Goal: Task Accomplishment & Management: Manage account settings

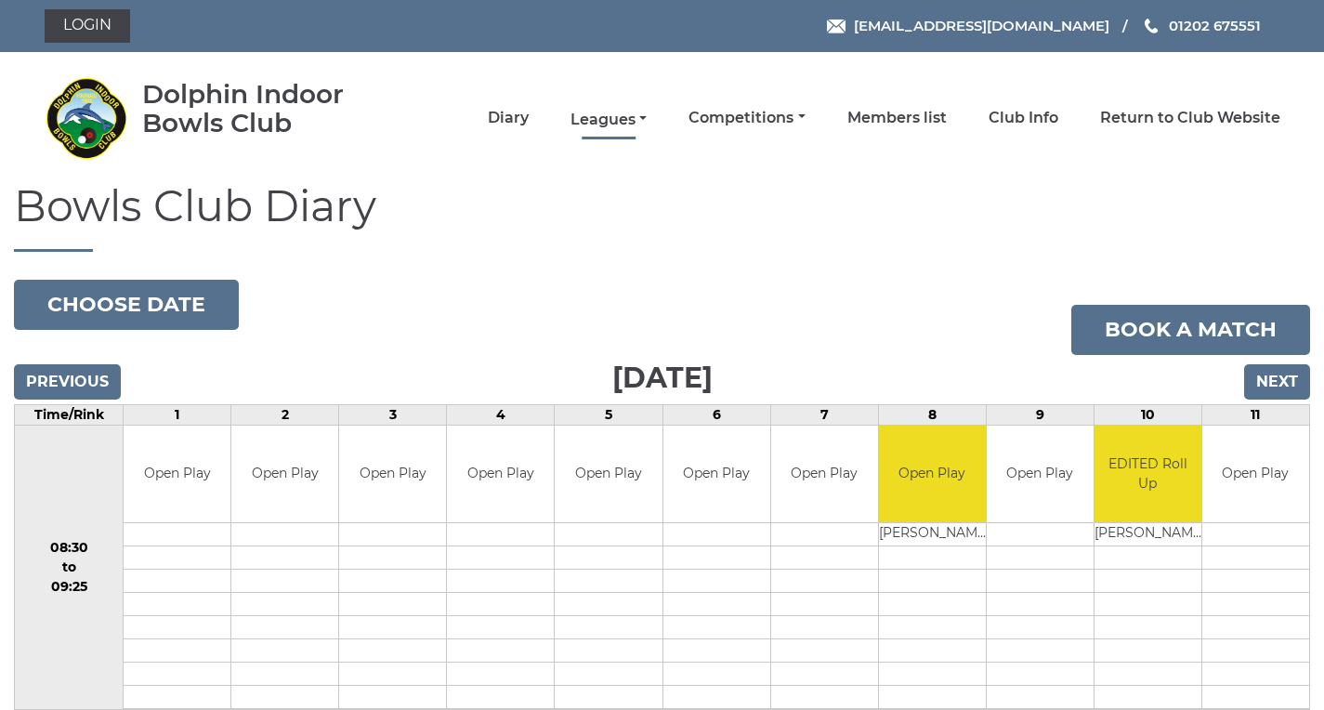
click at [635, 119] on link "Leagues" at bounding box center [608, 120] width 76 height 20
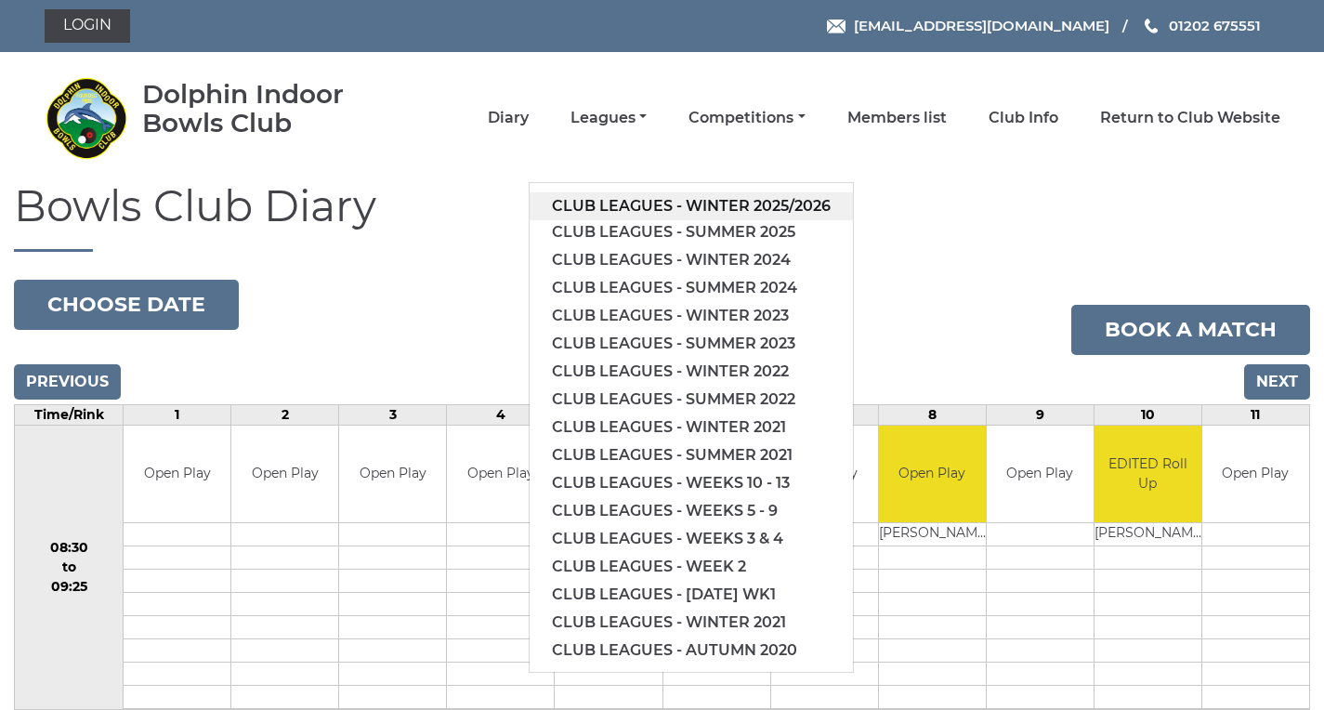
click at [711, 206] on link "Club leagues - Winter 2025/2026" at bounding box center [691, 206] width 323 height 28
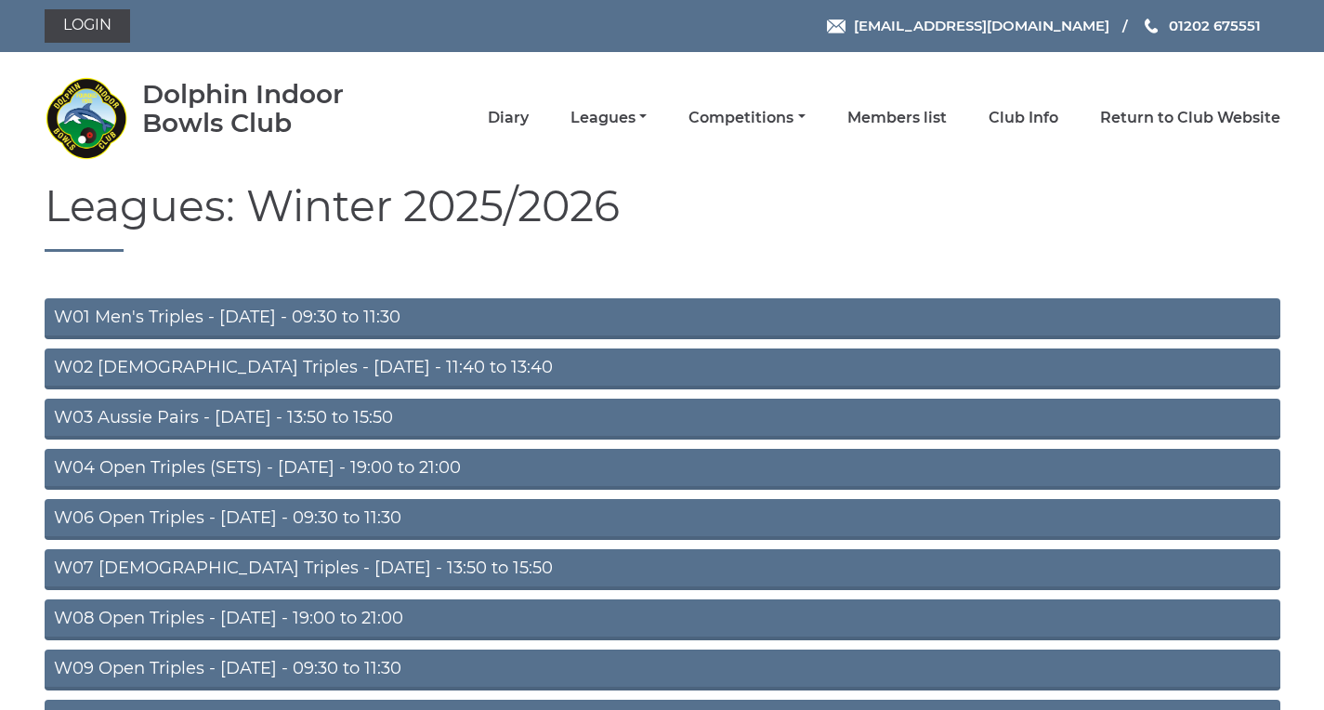
click at [265, 317] on link "W01 Men's Triples - Monday - 09:30 to 11:30" at bounding box center [663, 318] width 1236 height 41
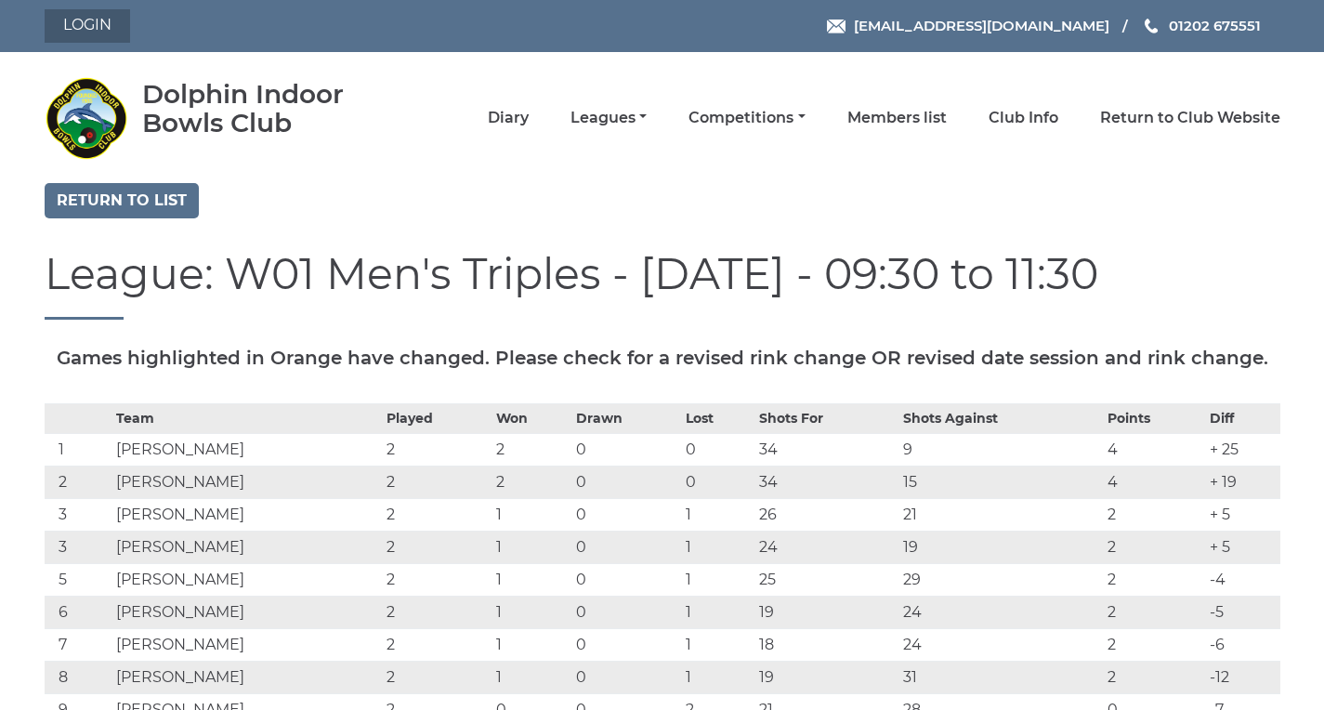
click at [90, 28] on link "Login" at bounding box center [87, 25] width 85 height 33
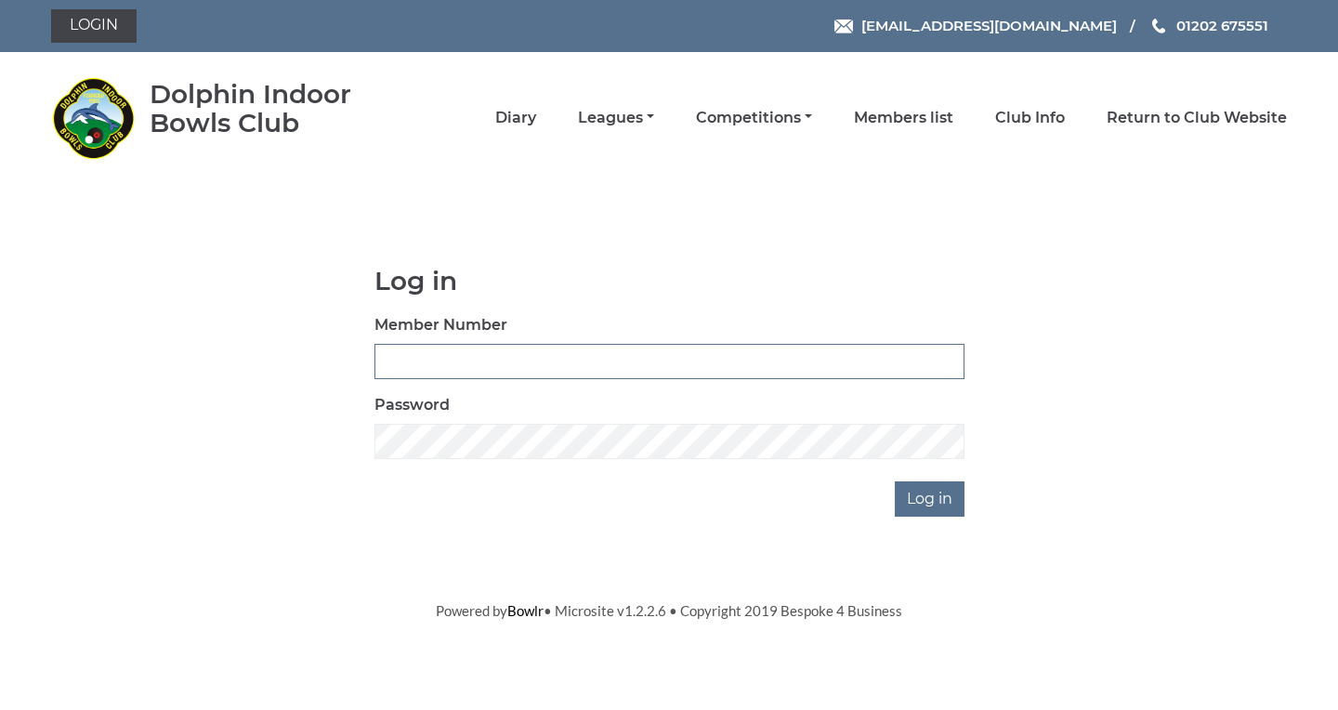
type input "2251"
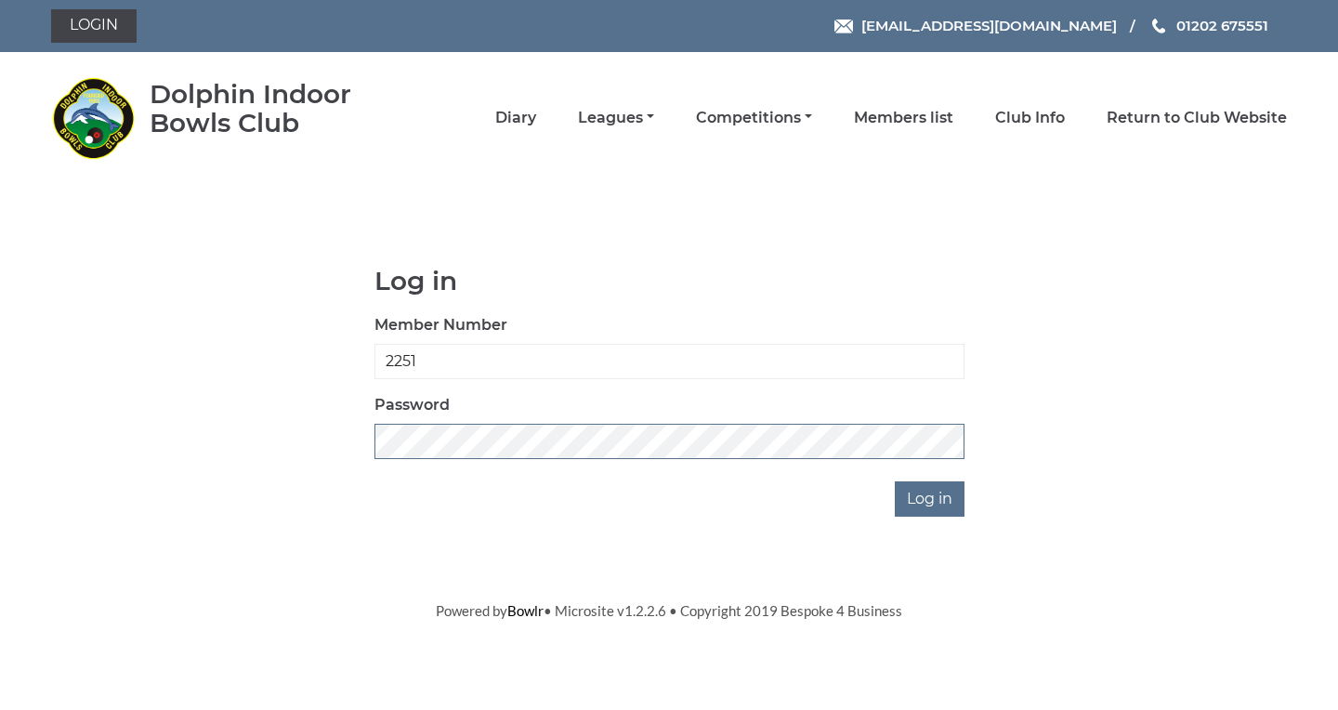
click at [931, 498] on input "Log in" at bounding box center [930, 498] width 70 height 35
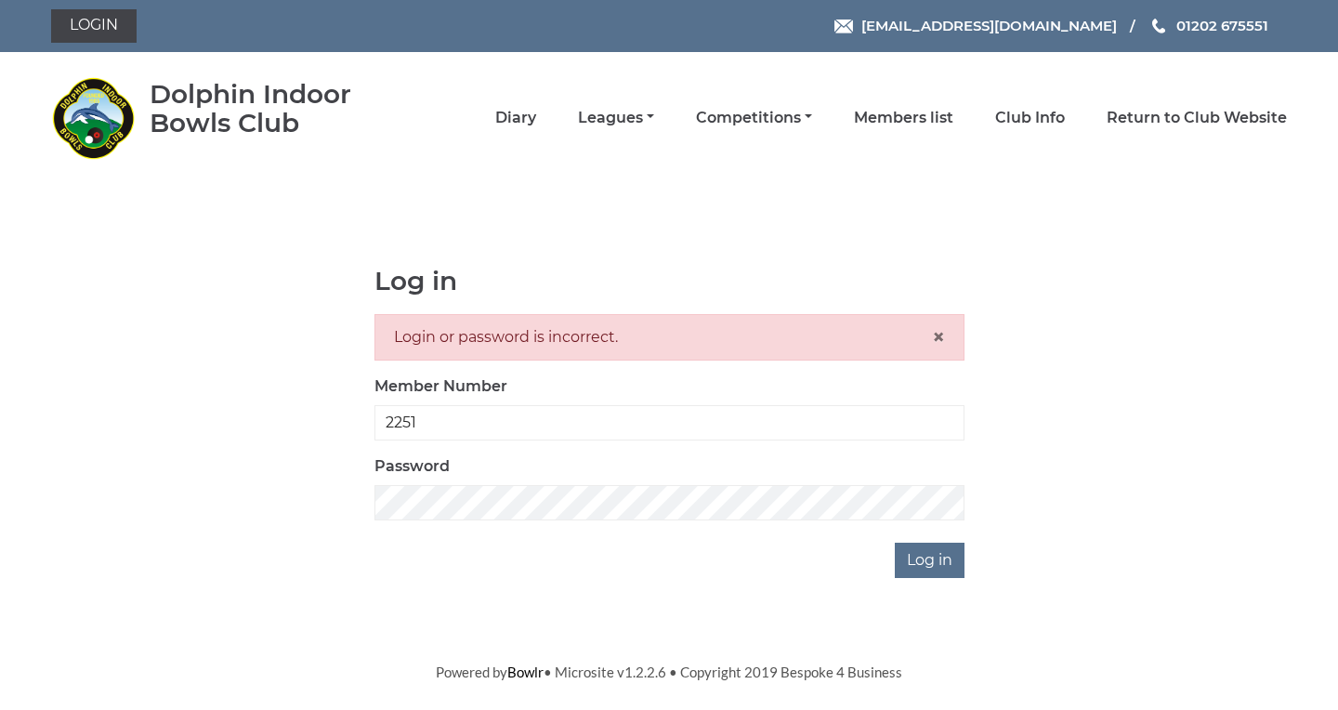
click at [758, 472] on div "Password" at bounding box center [669, 487] width 590 height 65
click at [946, 552] on input "Log in" at bounding box center [930, 560] width 70 height 35
click at [948, 570] on input "Log in" at bounding box center [930, 560] width 70 height 35
click at [943, 575] on input "Log in" at bounding box center [930, 560] width 70 height 35
click at [911, 559] on input "Log in" at bounding box center [930, 560] width 70 height 35
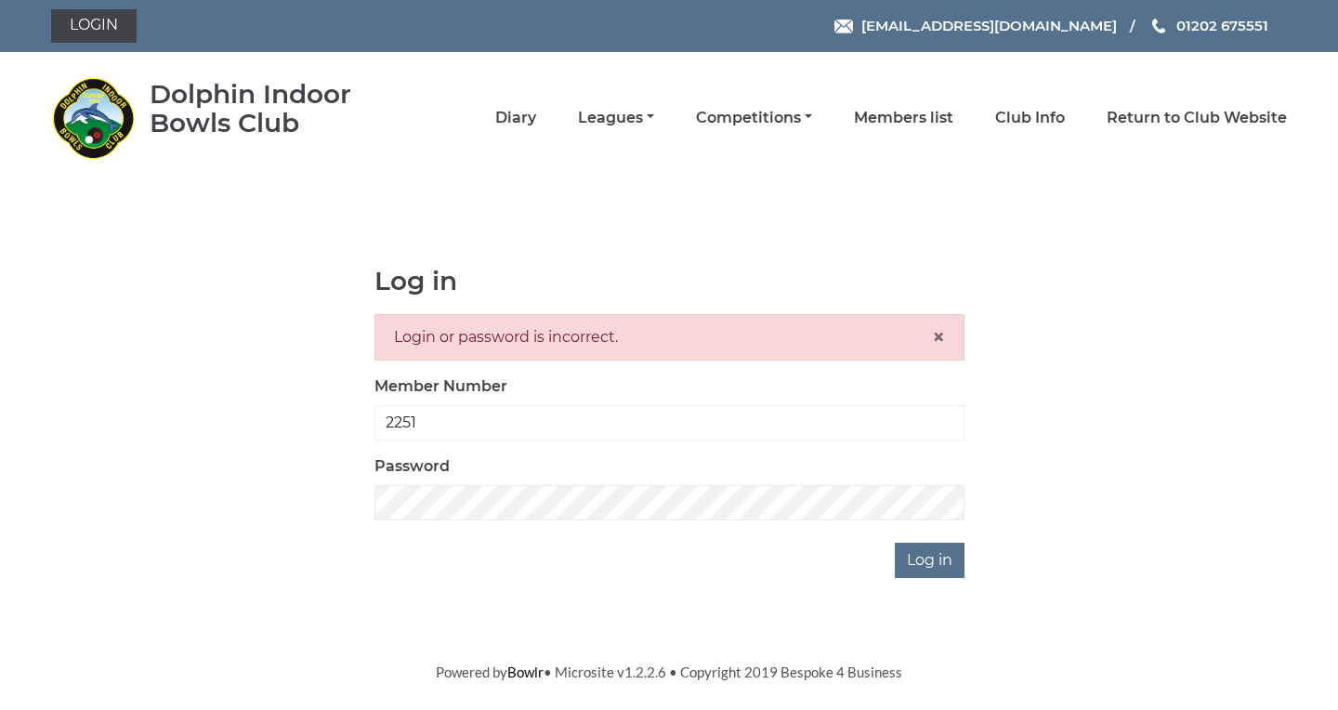
click at [177, 411] on div "Log in Login or password is incorrect. × Member Number 2251 Password Log in" at bounding box center [669, 422] width 1236 height 311
click at [104, 29] on link "Login" at bounding box center [93, 25] width 85 height 33
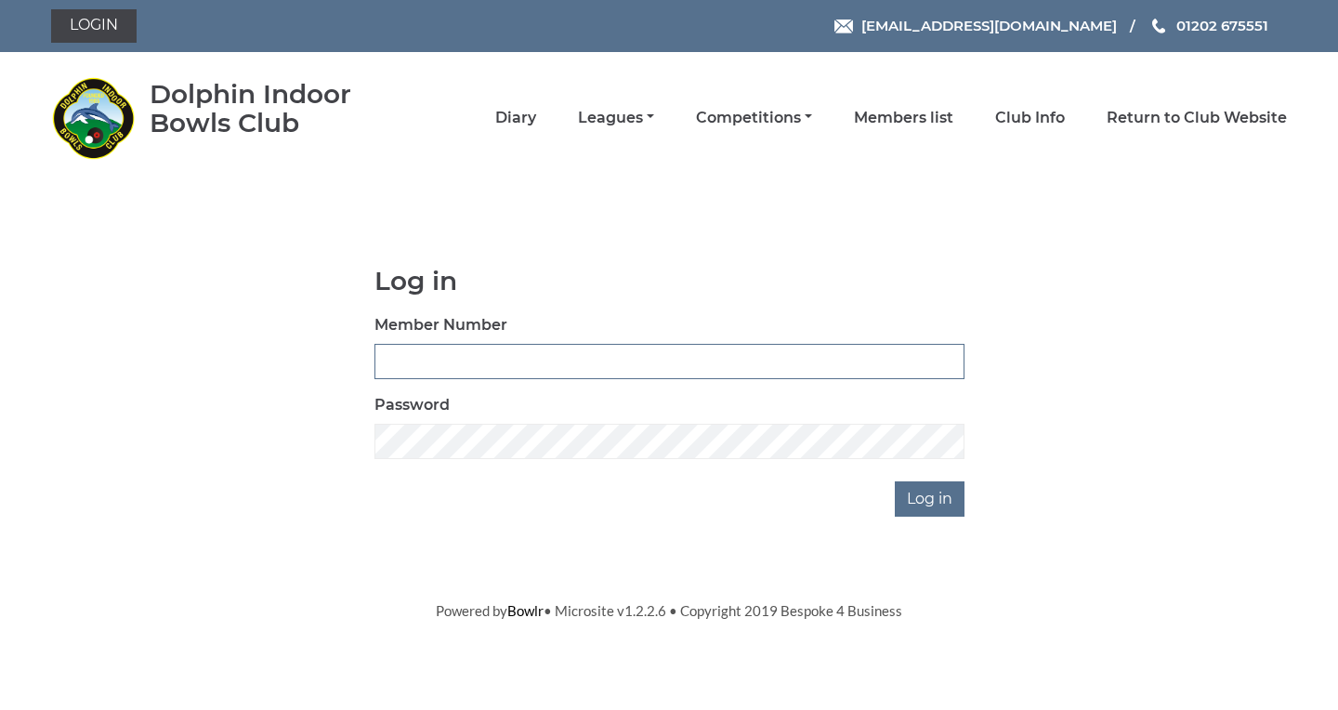
type input "2251"
click at [917, 490] on input "Log in" at bounding box center [930, 498] width 70 height 35
